Goal: Transaction & Acquisition: Purchase product/service

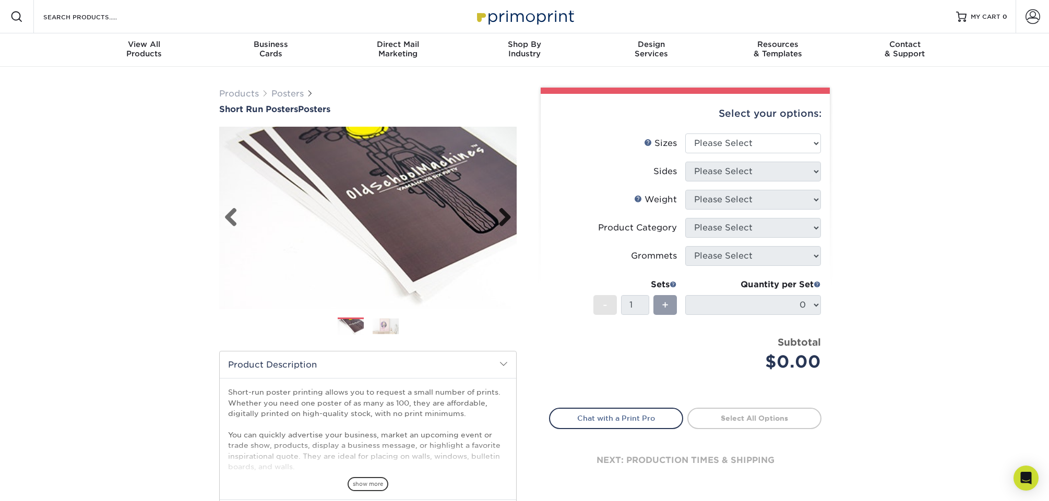
click at [492, 223] on link "Next" at bounding box center [500, 218] width 21 height 21
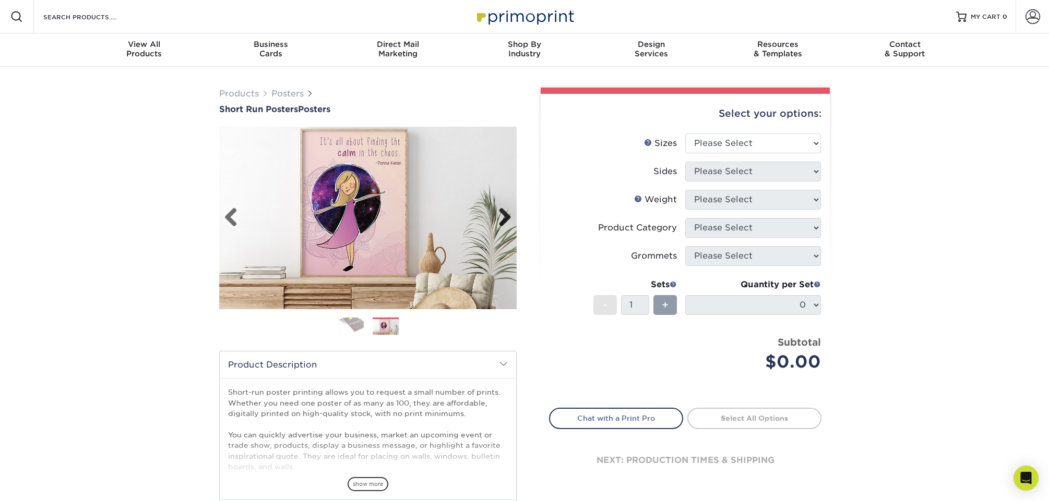
click at [492, 223] on link "Next" at bounding box center [500, 218] width 21 height 21
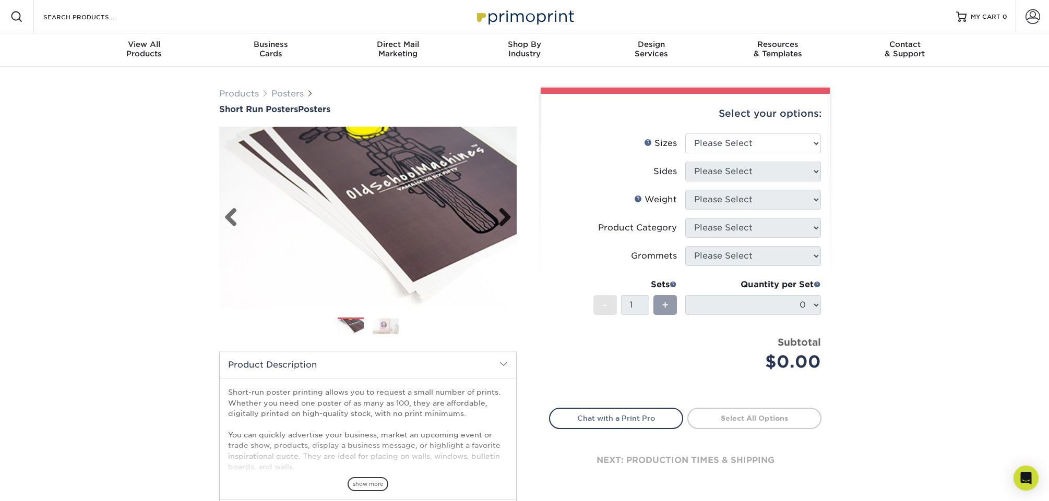
click at [492, 223] on link "Next" at bounding box center [500, 218] width 21 height 21
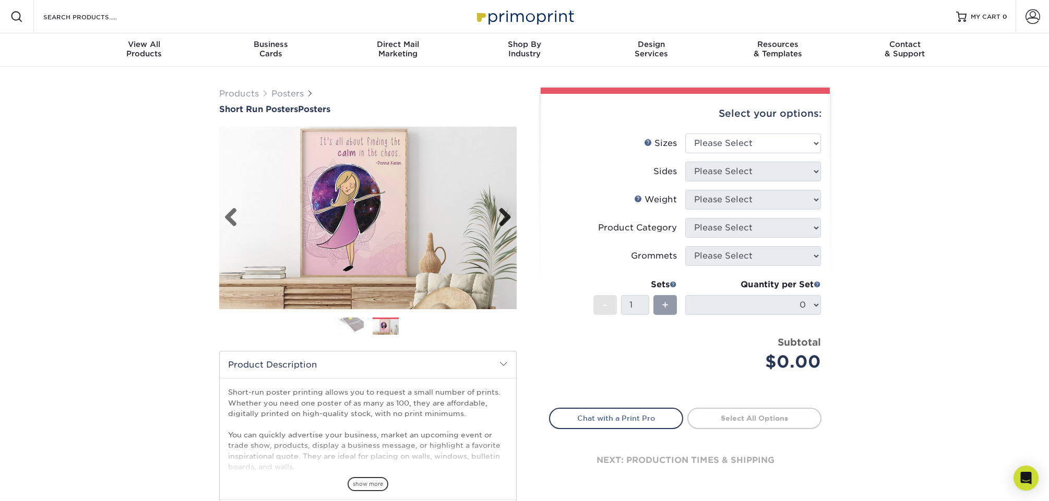
click at [492, 223] on link "Next" at bounding box center [500, 218] width 21 height 21
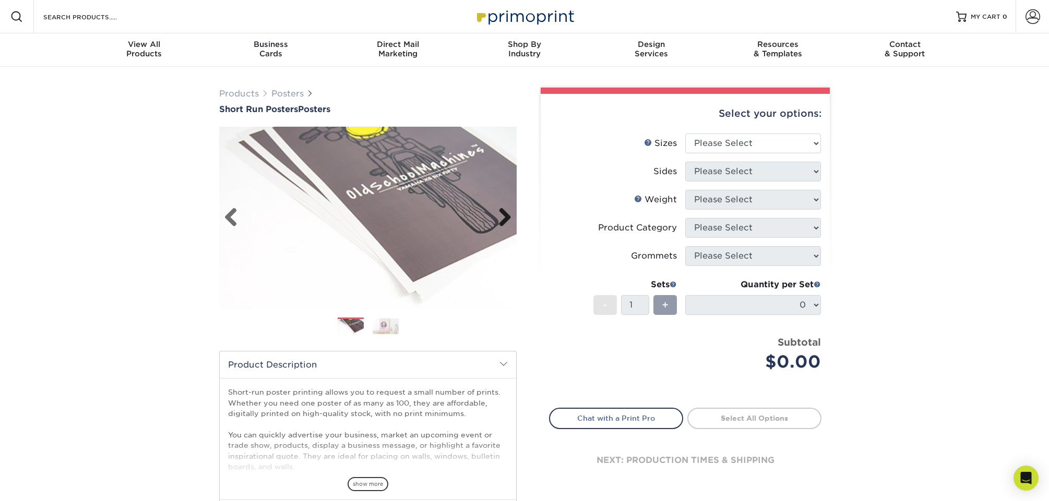
click at [492, 223] on link "Next" at bounding box center [500, 218] width 21 height 21
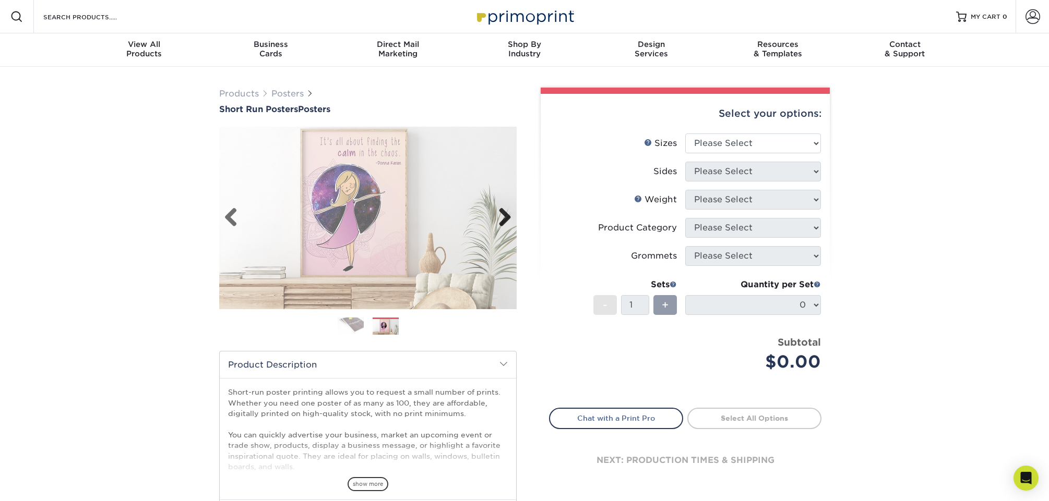
click at [492, 223] on link "Next" at bounding box center [500, 218] width 21 height 21
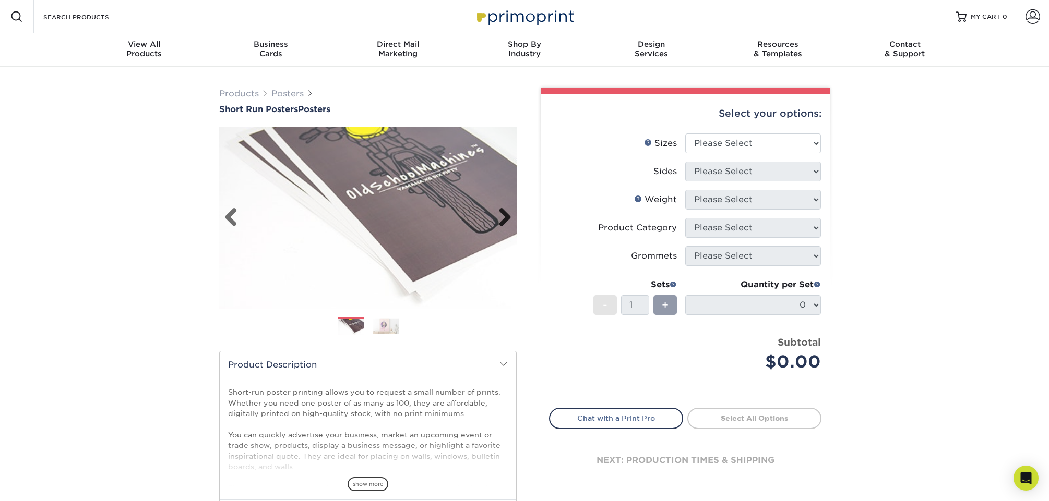
click at [492, 223] on link "Next" at bounding box center [500, 218] width 21 height 21
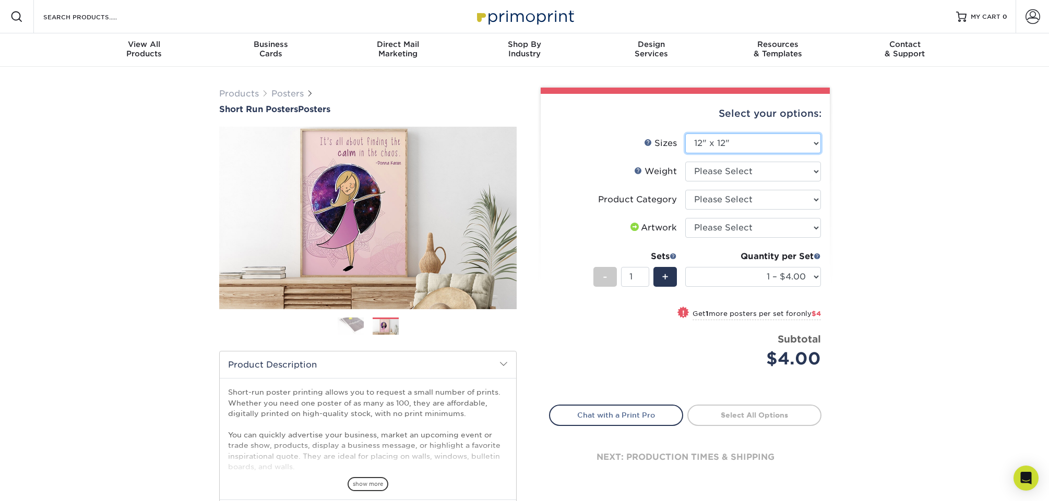
select select "20.00x36.00"
select select "-1"
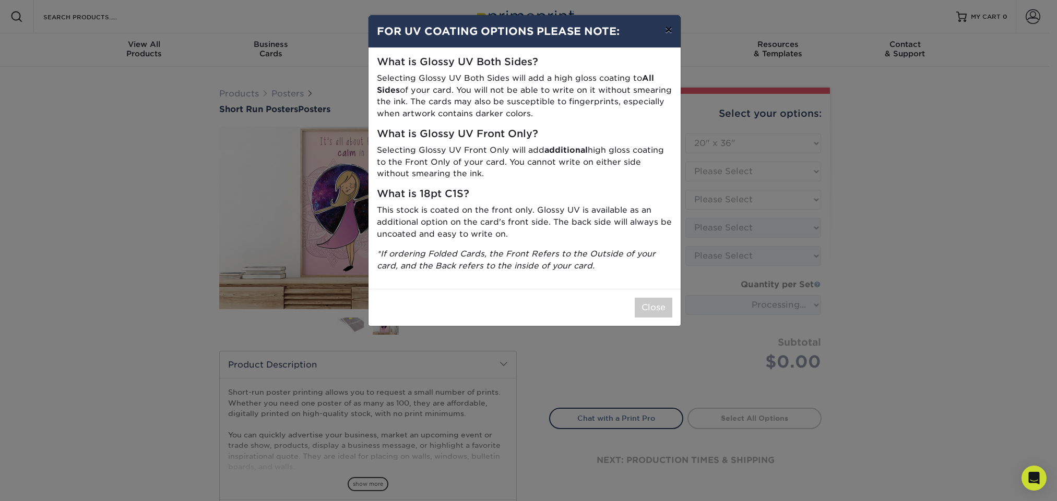
click at [670, 35] on button "×" at bounding box center [668, 29] width 24 height 29
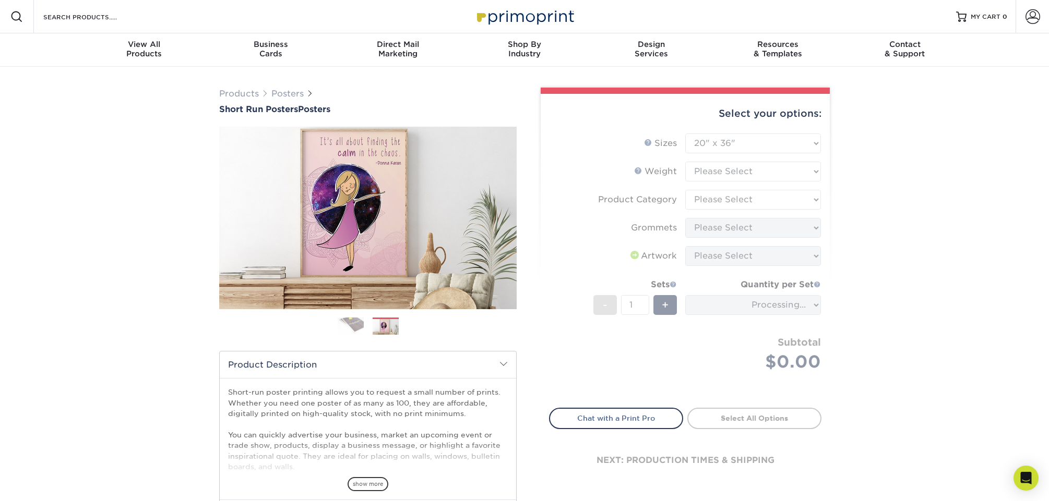
click at [779, 236] on form "Sizes Help Sizes Please Select 12" x 12" 12" x 15" 12" x 17" 12" x 18" 12" x 20…" at bounding box center [685, 265] width 272 height 262
